Goal: Obtain resource: Obtain resource

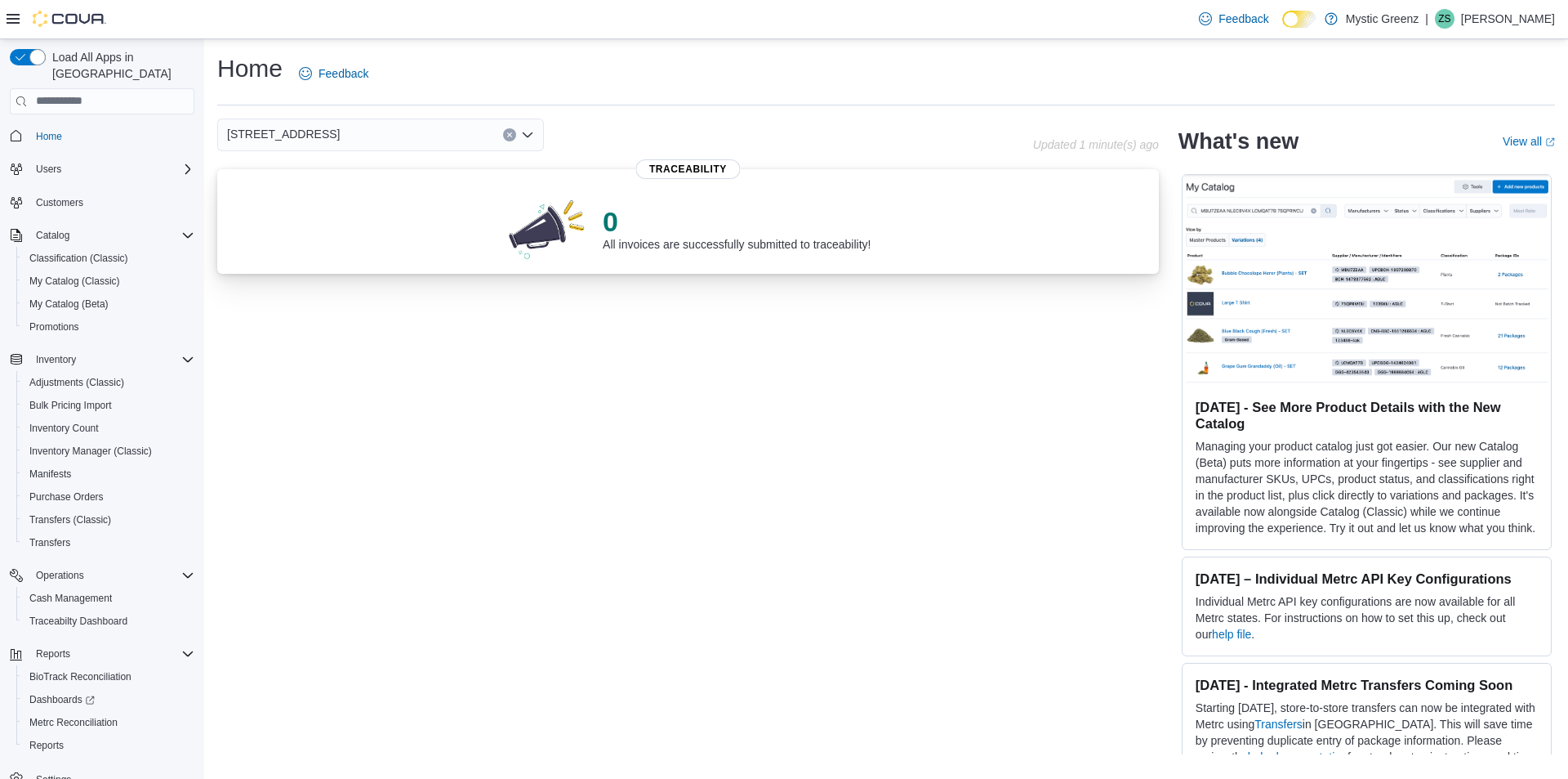
click at [682, 236] on p "0" at bounding box center [737, 221] width 268 height 33
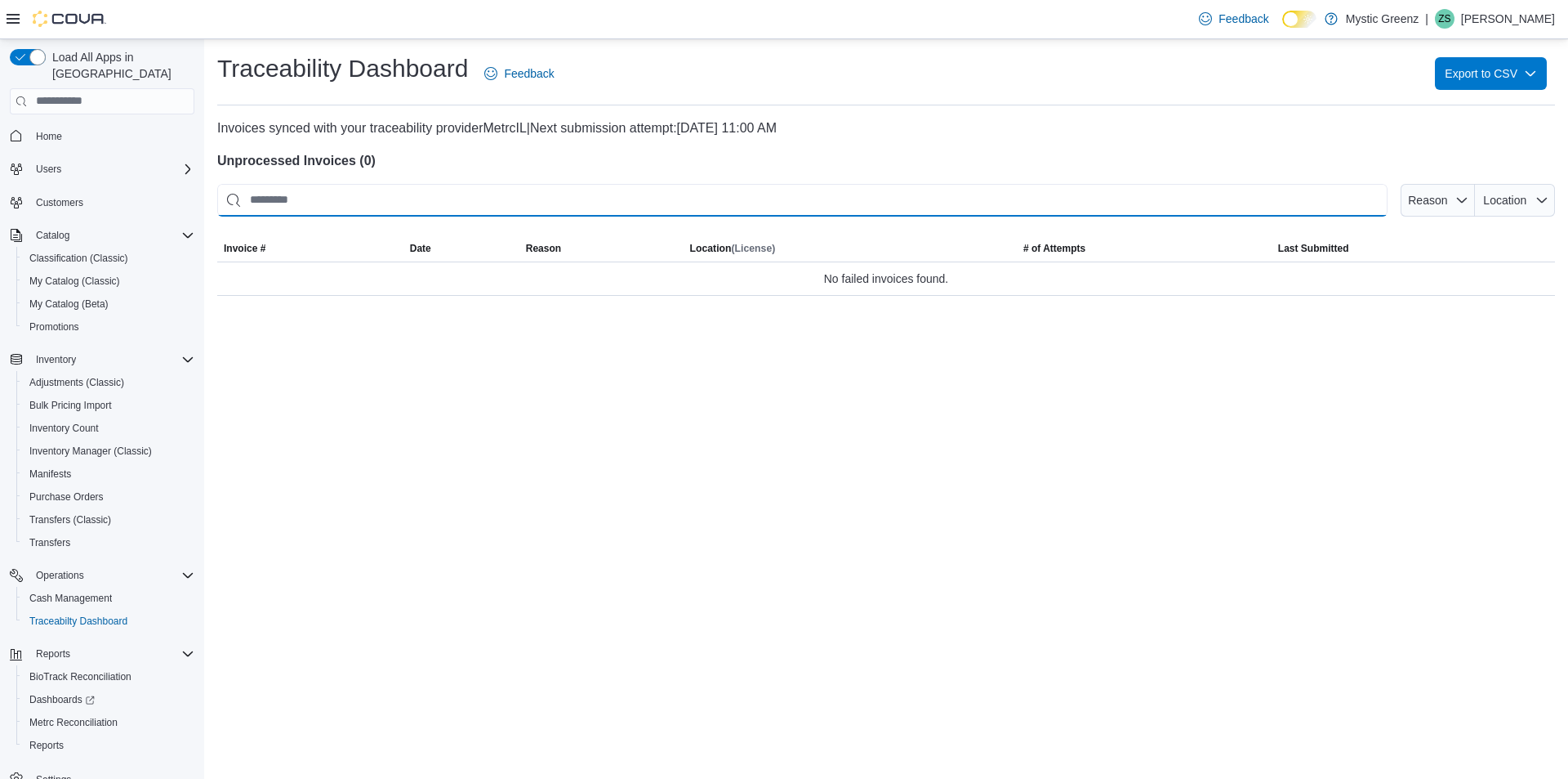
click at [604, 206] on input "This is a search bar. After typing your query, hit enter to filter the results …" at bounding box center [801, 200] width 1170 height 33
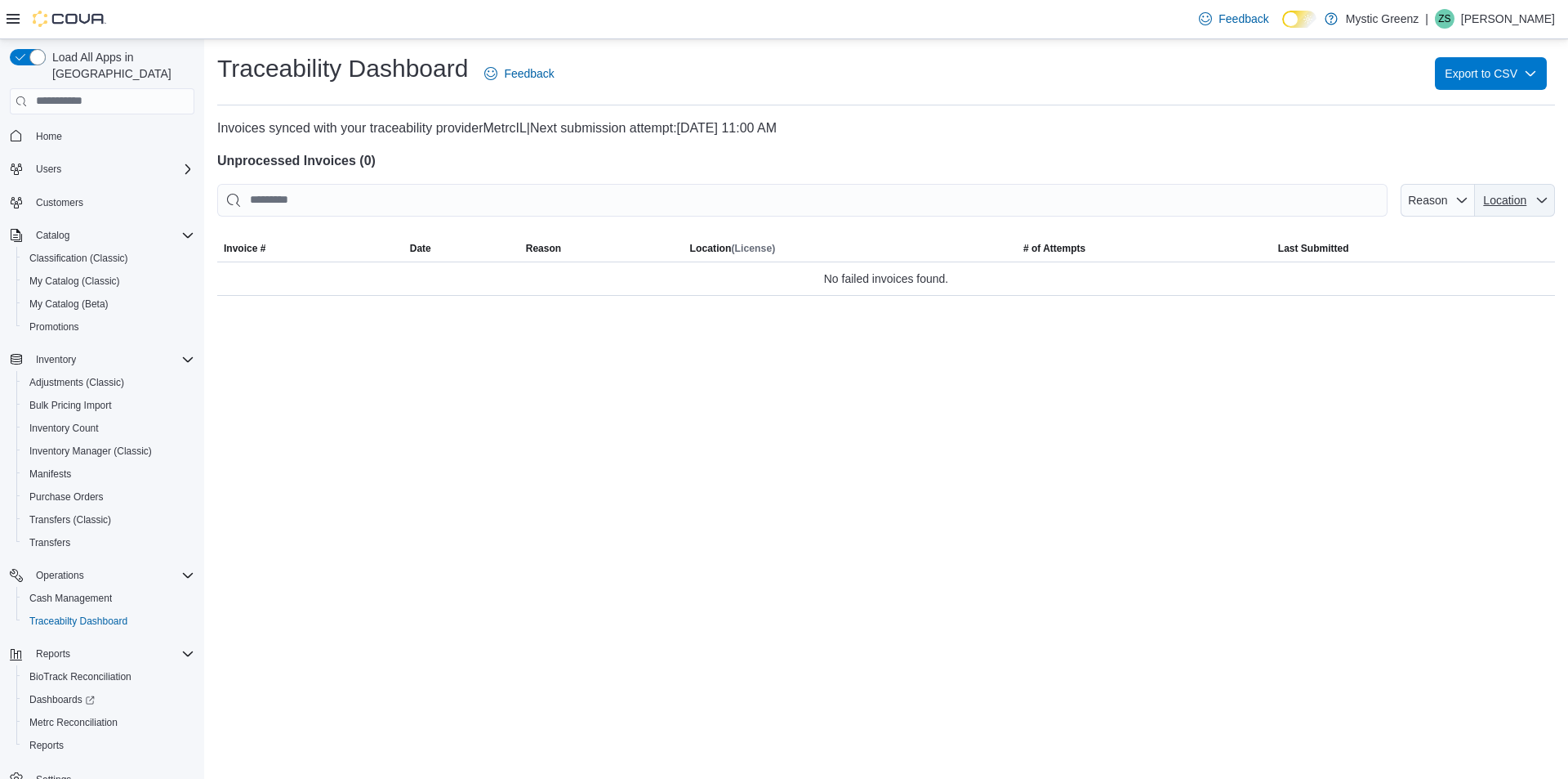
click at [1490, 209] on span "Location" at bounding box center [1514, 200] width 67 height 33
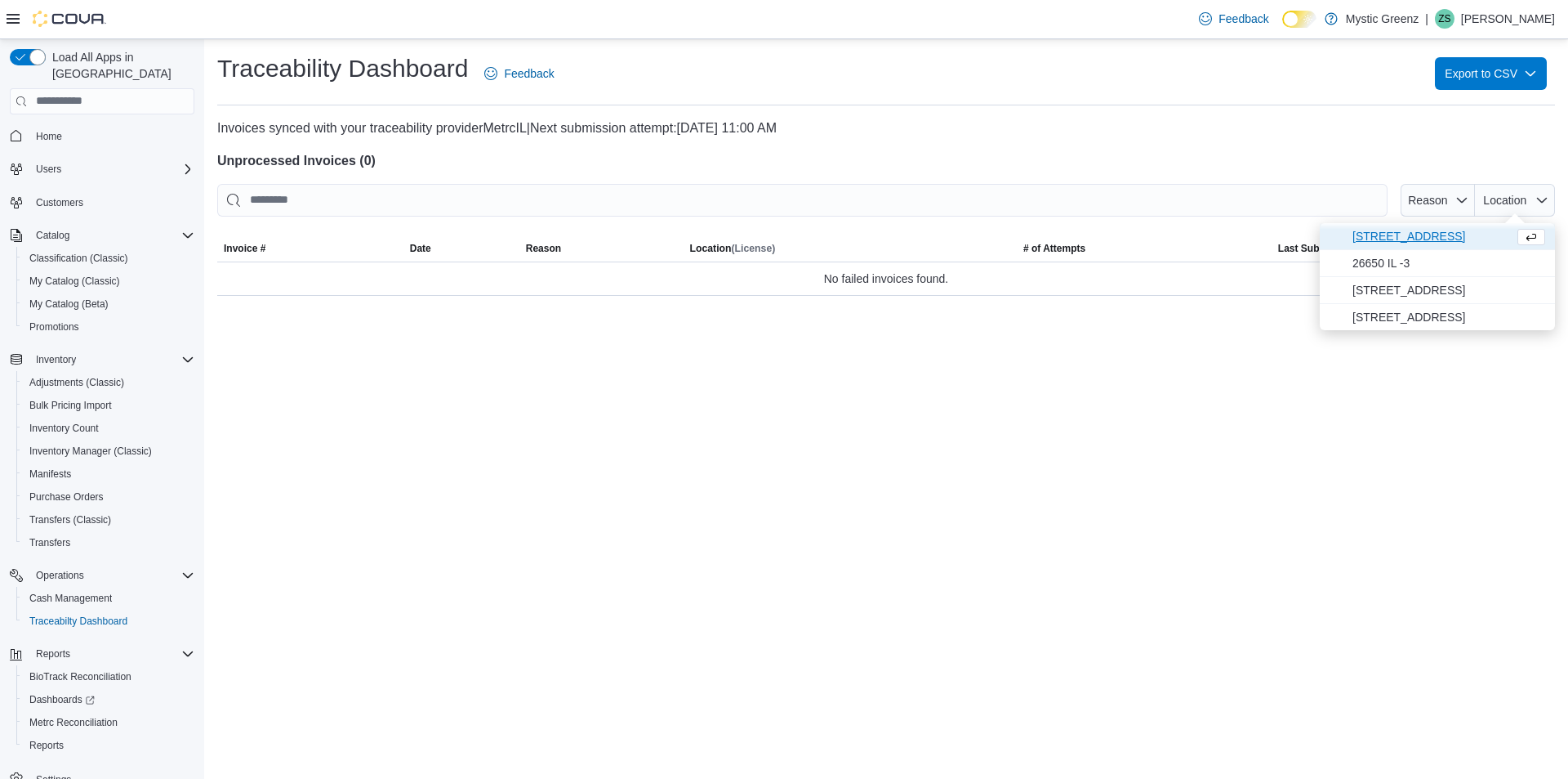
click at [1370, 243] on span "1120 Woodlawn Rd" at bounding box center [1429, 236] width 155 height 20
click at [1384, 263] on span "26650 IL -3" at bounding box center [1448, 263] width 193 height 20
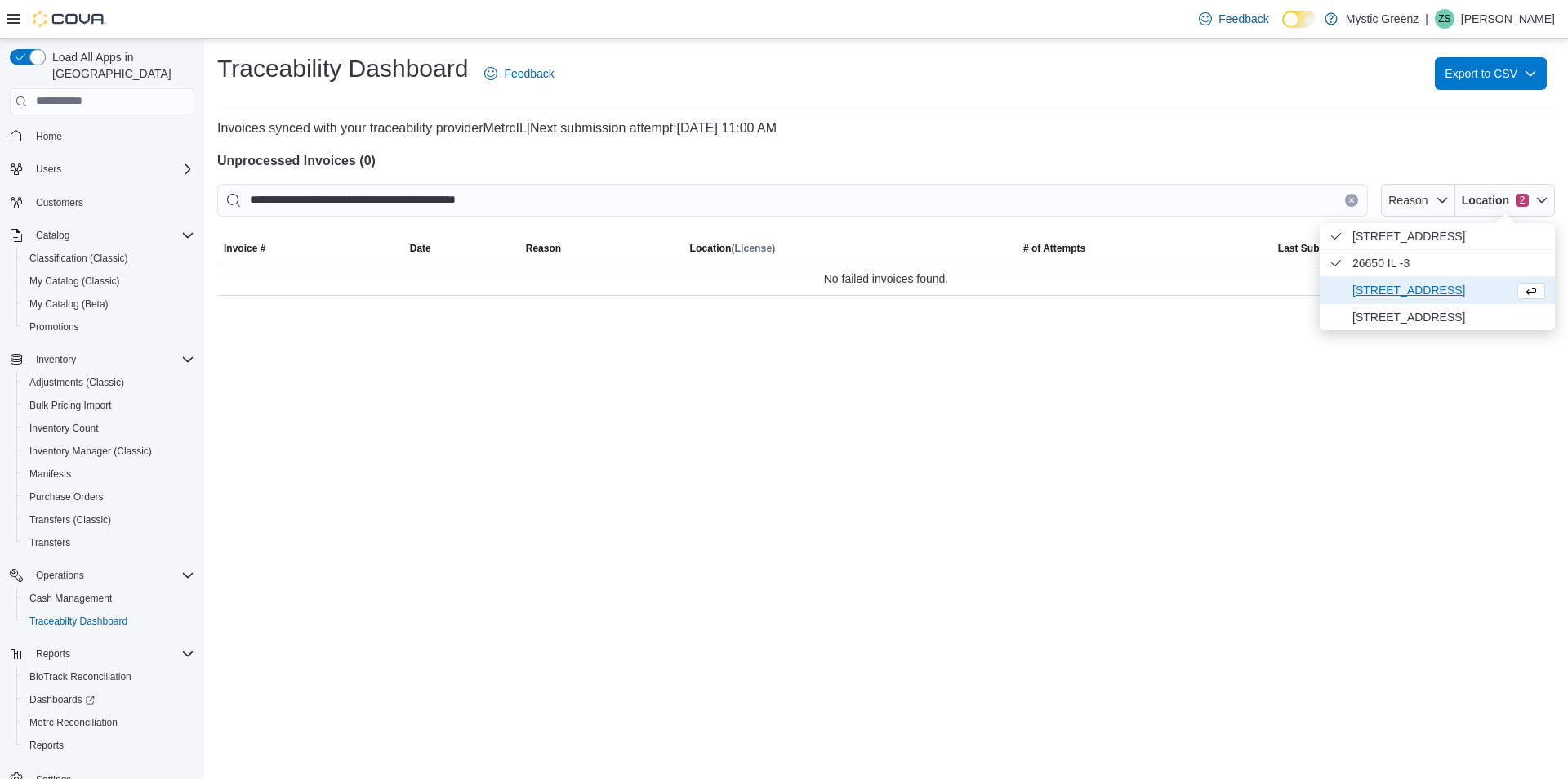
click at [1376, 291] on span "360 S Green Mount Rd." at bounding box center [1429, 290] width 155 height 20
click at [1368, 319] on span "5045 Indus Drive" at bounding box center [1448, 317] width 193 height 20
type input "**********"
click at [1145, 380] on div "**********" at bounding box center [885, 409] width 1364 height 740
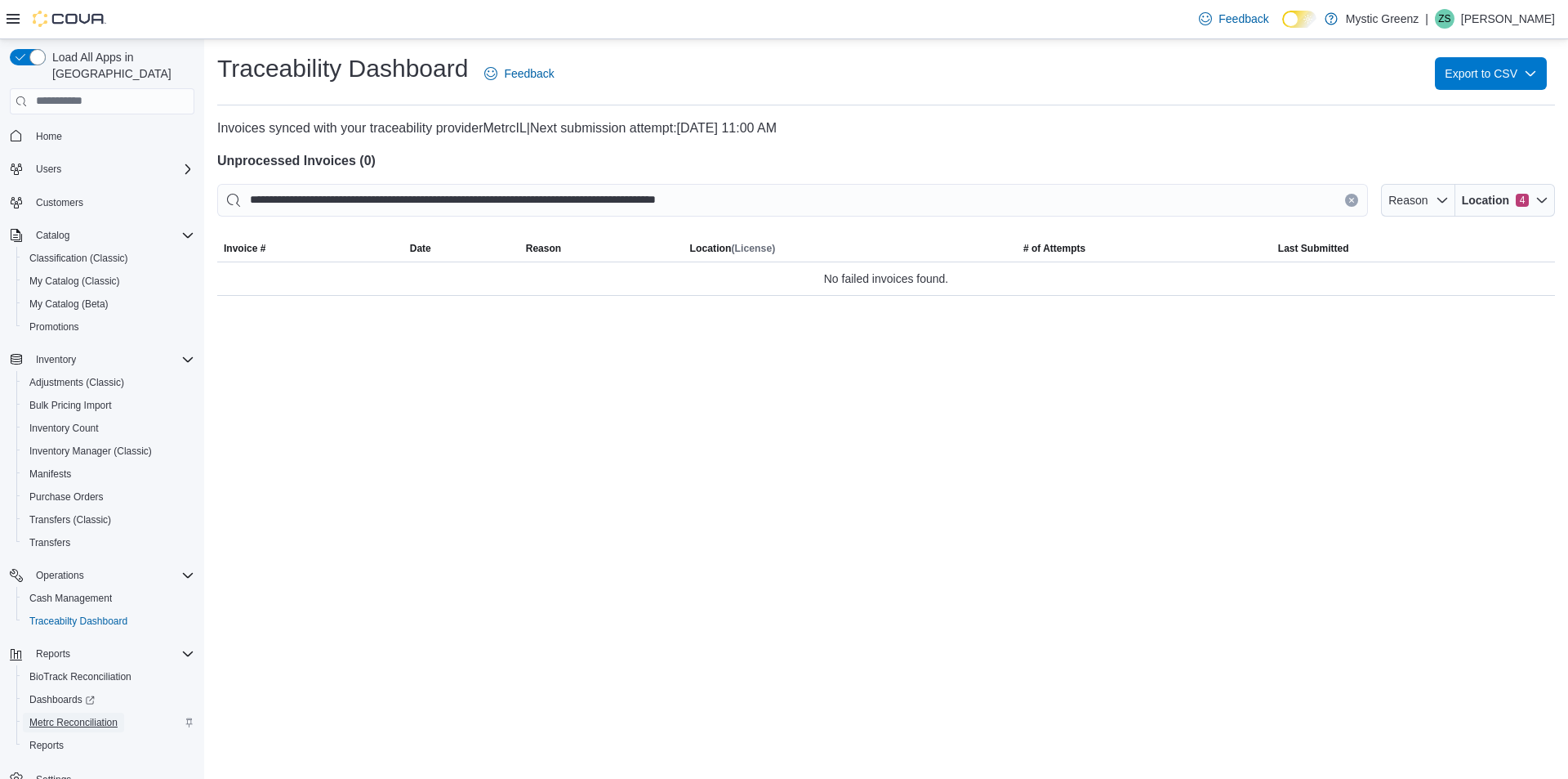
click at [51, 716] on span "Metrc Reconciliation" at bounding box center [73, 722] width 88 height 13
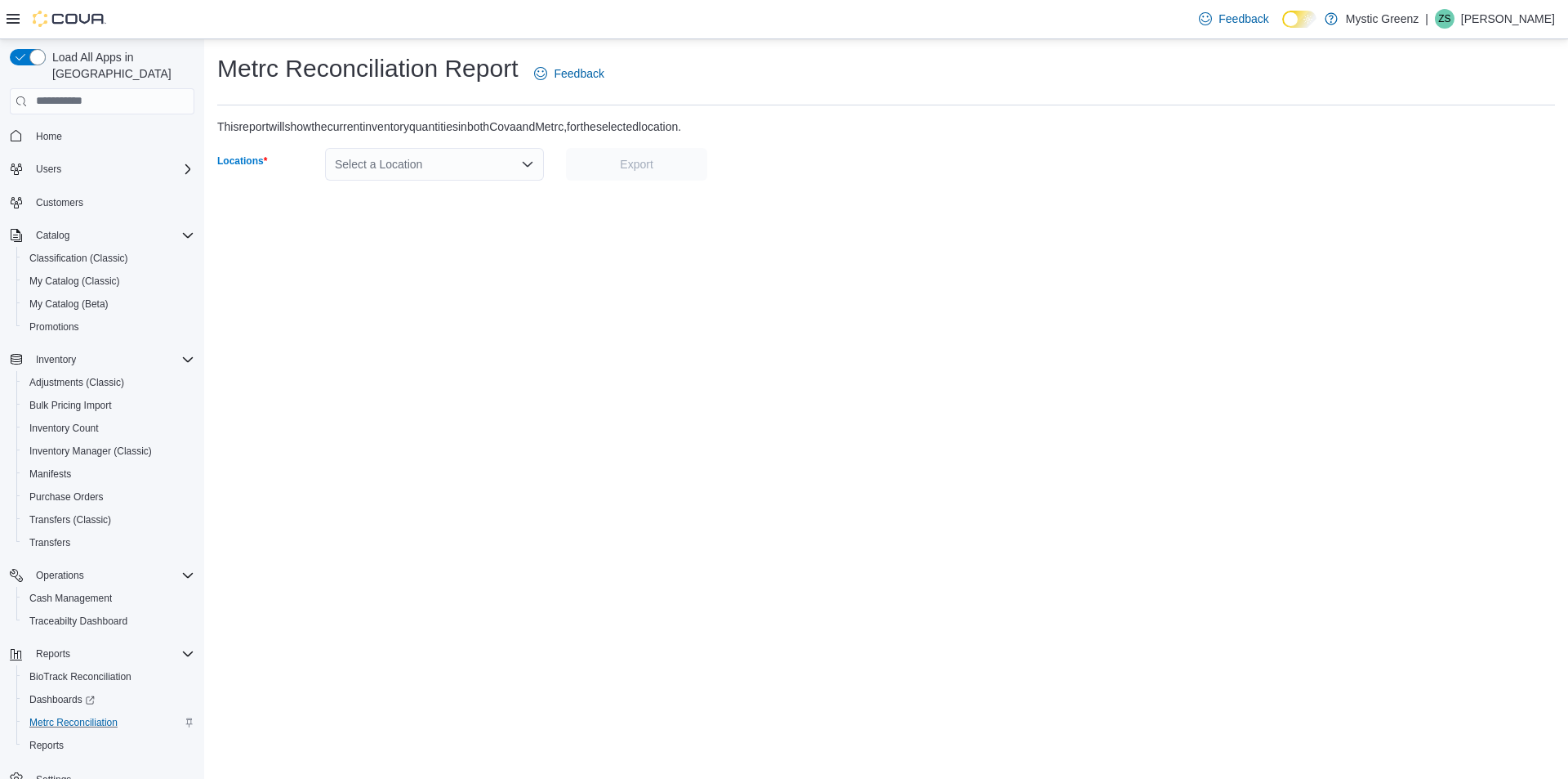
click at [458, 155] on div "Select a Location" at bounding box center [434, 164] width 219 height 33
click at [420, 279] on span "5045 Indus Drive" at bounding box center [436, 287] width 113 height 16
click at [652, 164] on span "Export" at bounding box center [636, 163] width 33 height 16
click at [1336, 36] on div "Feedback Dark Mode Mystic Greenz | ZS Zoey Shull" at bounding box center [1374, 19] width 376 height 38
